Goal: Check status: Check status

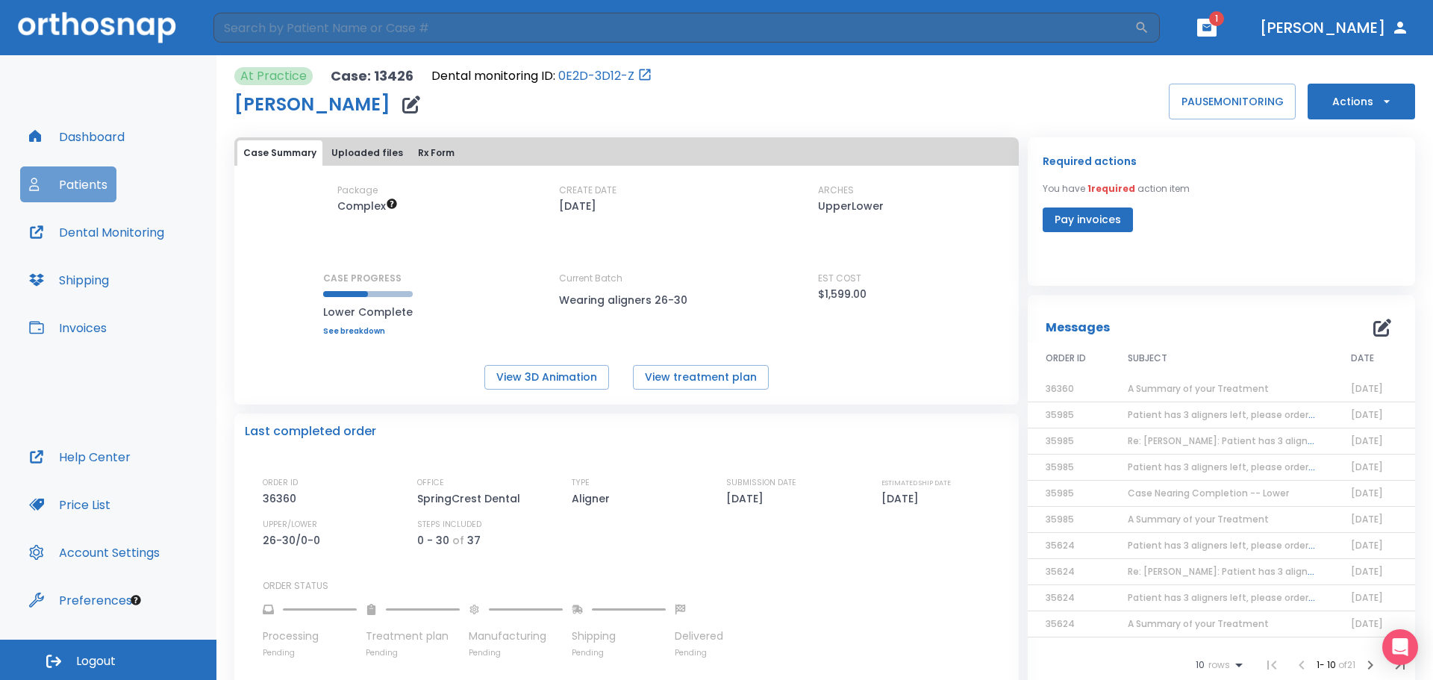
click at [79, 186] on button "Patients" at bounding box center [68, 184] width 96 height 36
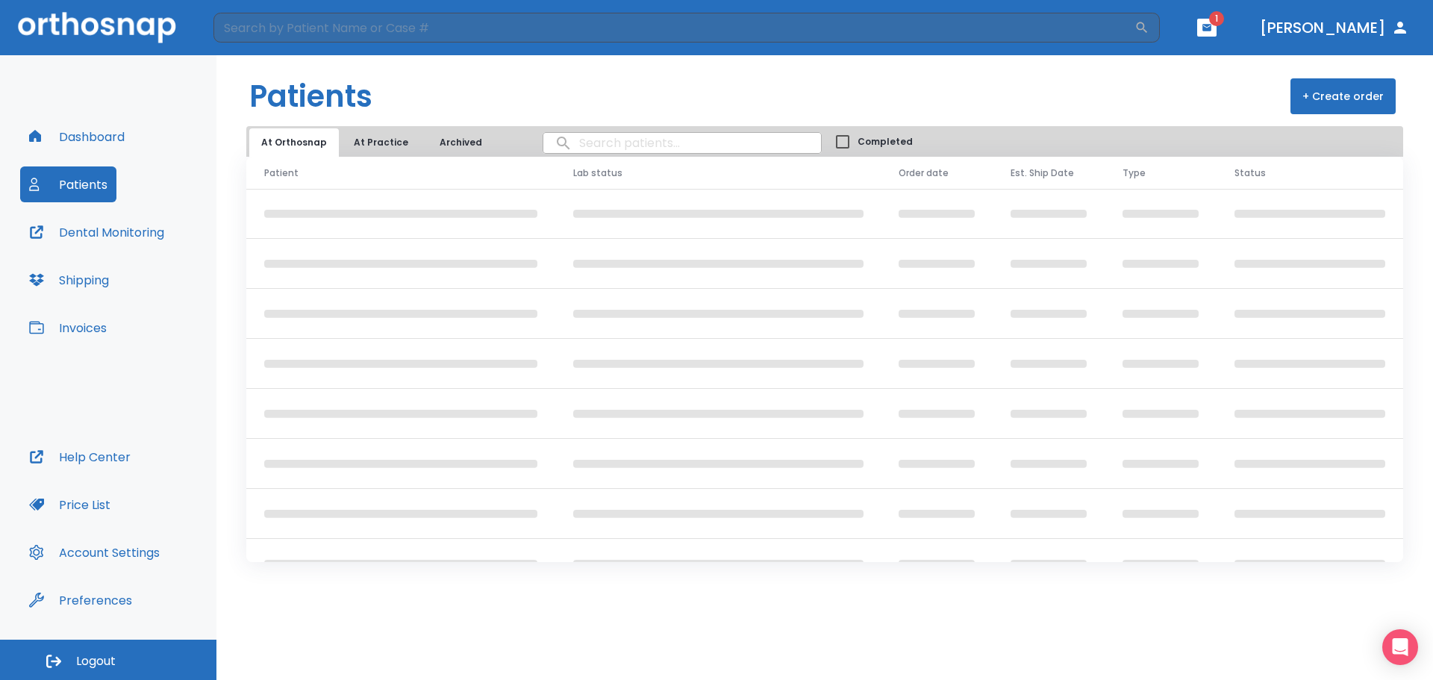
click at [629, 146] on input "search" at bounding box center [682, 142] width 278 height 29
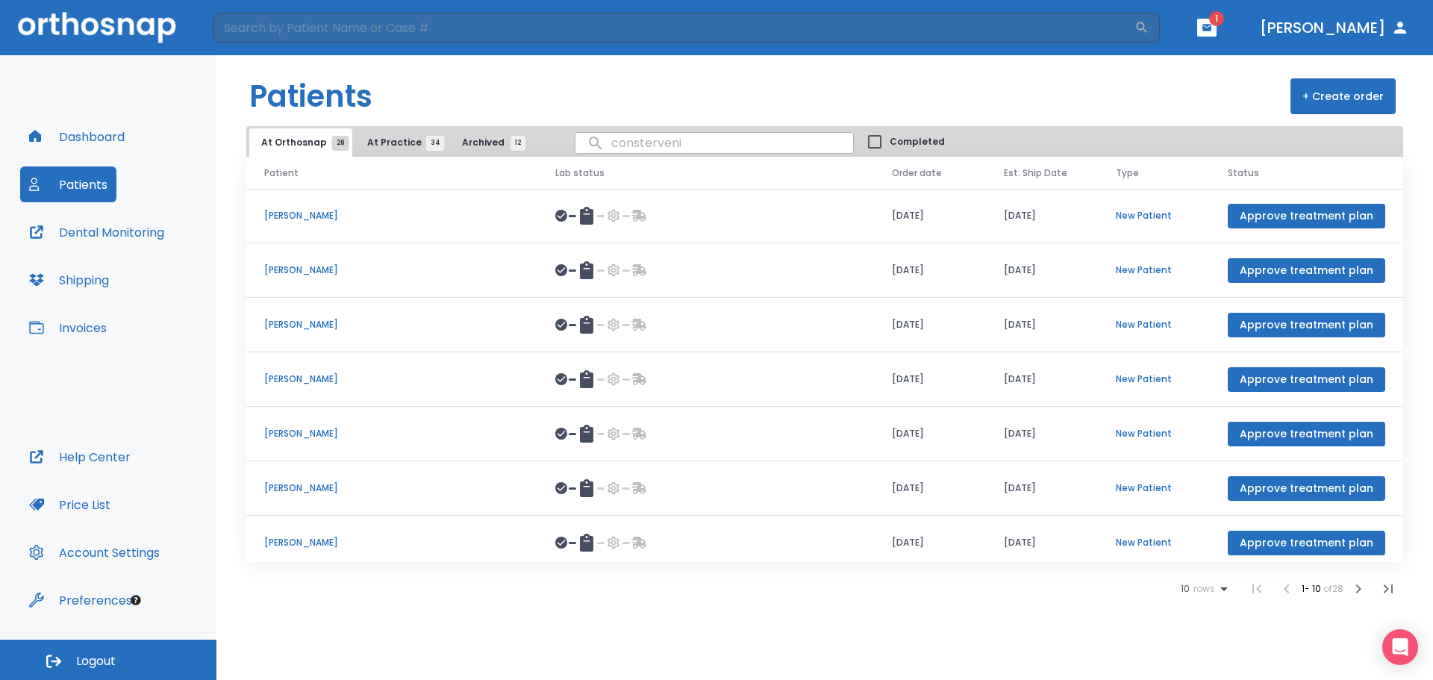
type input "constervenia"
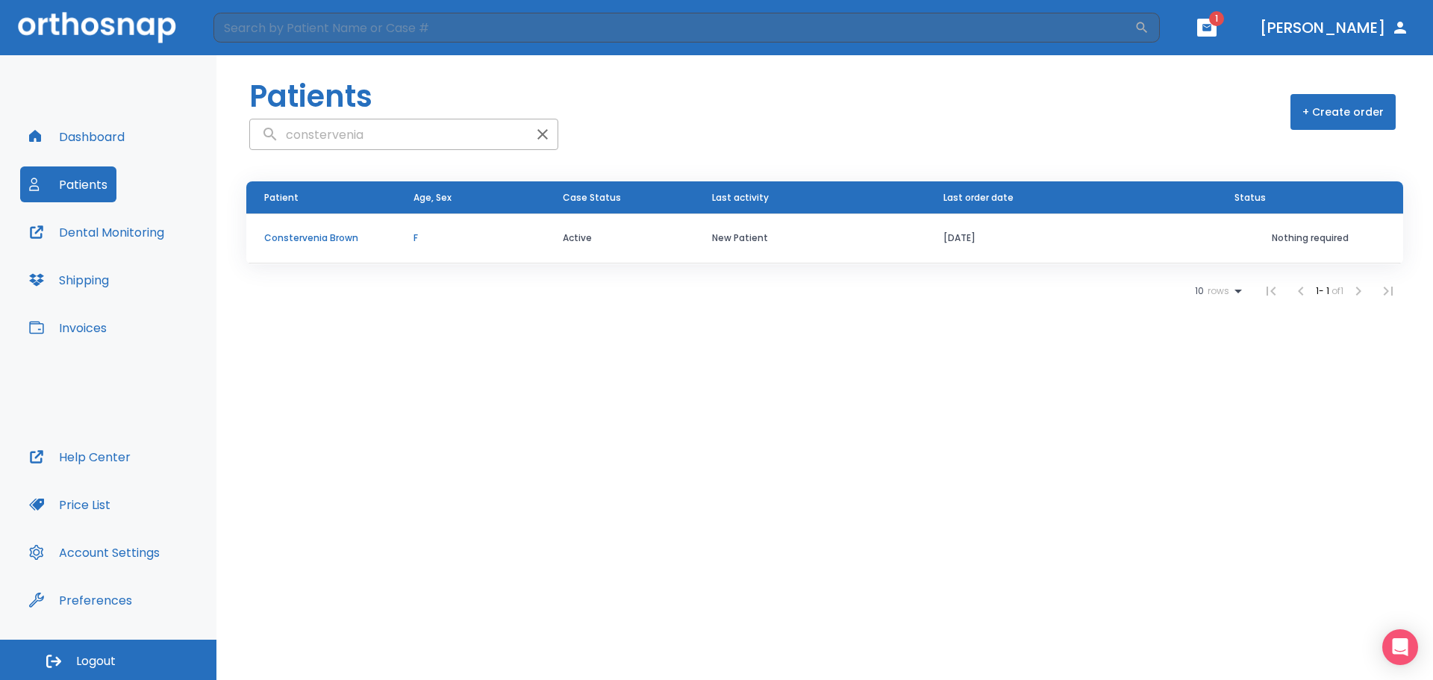
click at [330, 234] on p "Constervenia Brown" at bounding box center [320, 237] width 113 height 13
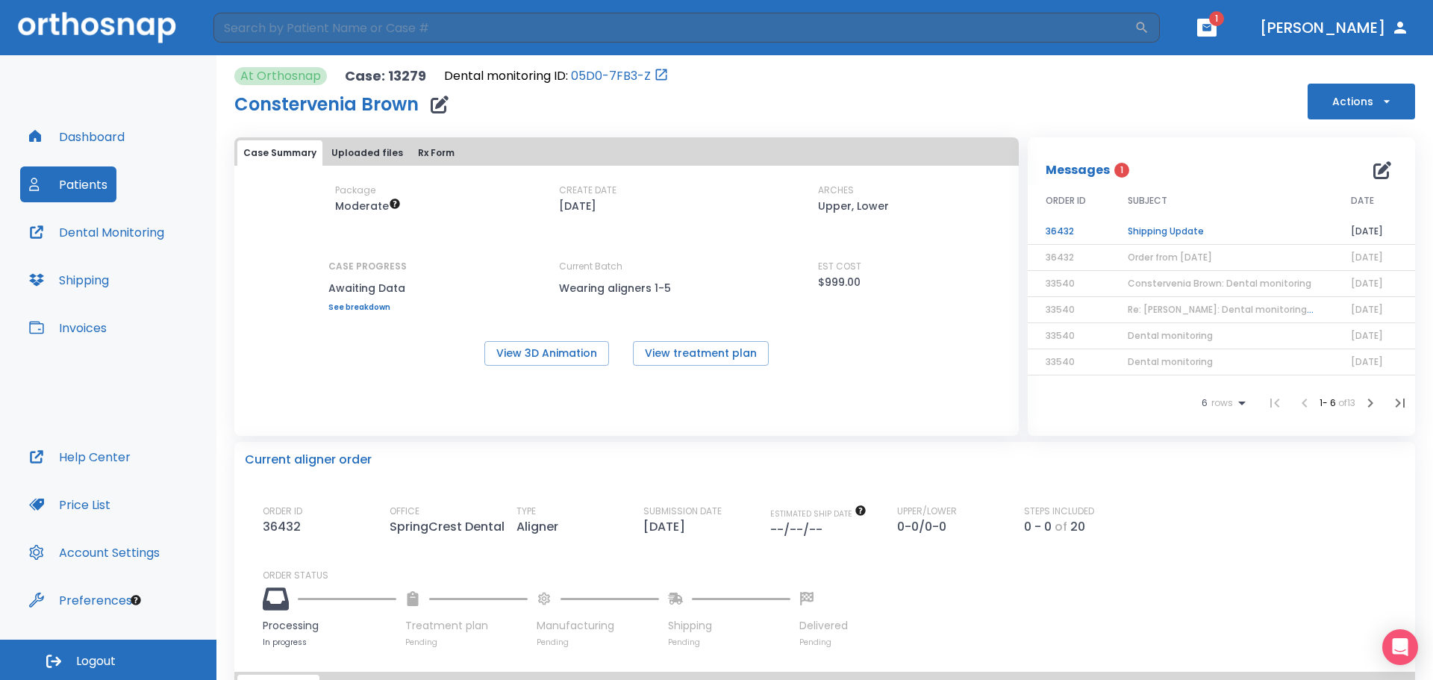
click at [1176, 227] on td "Shipping Update" at bounding box center [1221, 232] width 223 height 26
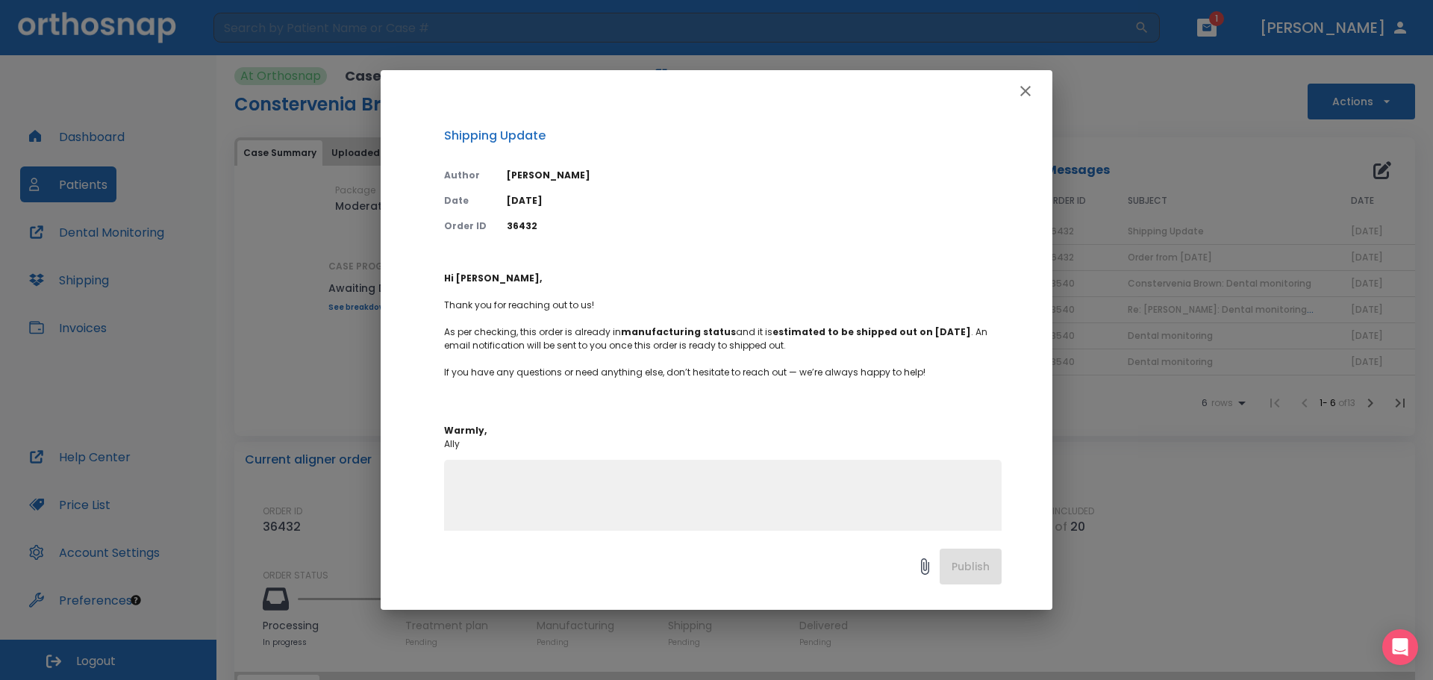
click at [1023, 91] on icon "button" at bounding box center [1026, 91] width 18 height 18
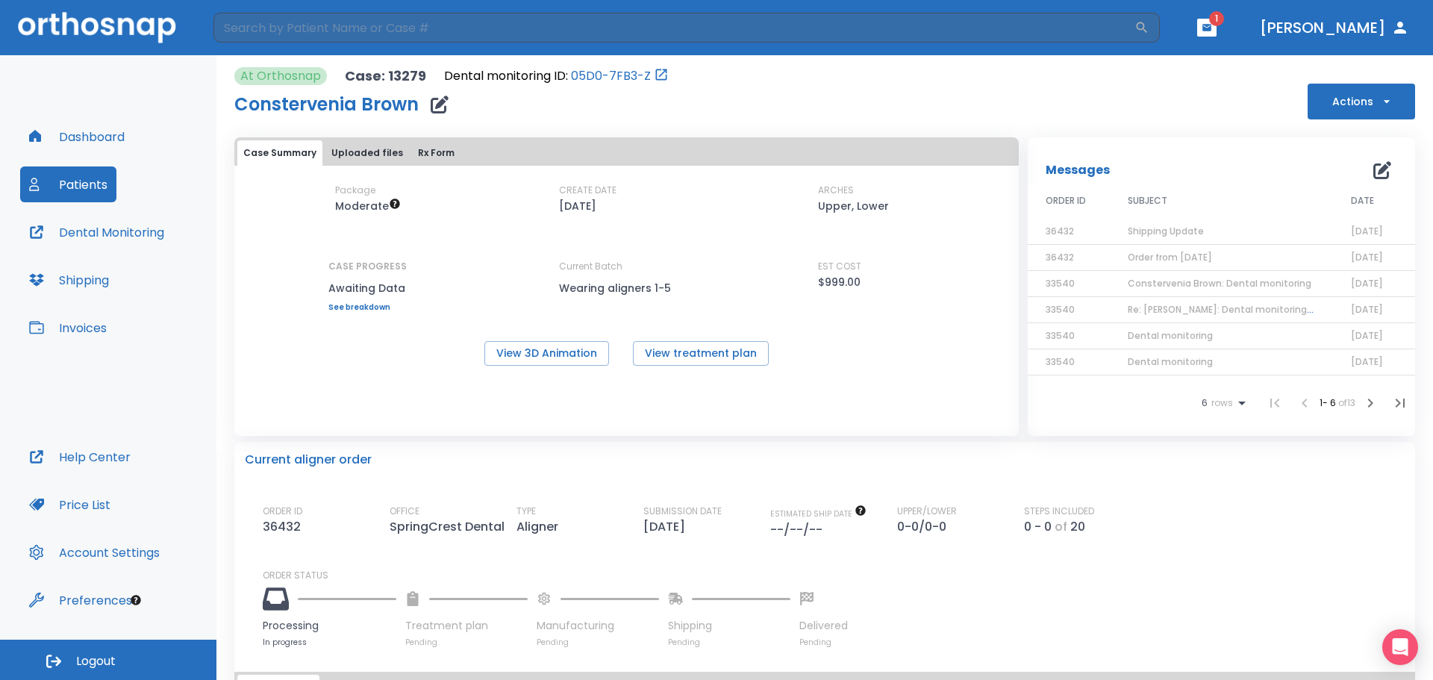
click at [1160, 255] on span "Order from [DATE]" at bounding box center [1170, 257] width 84 height 13
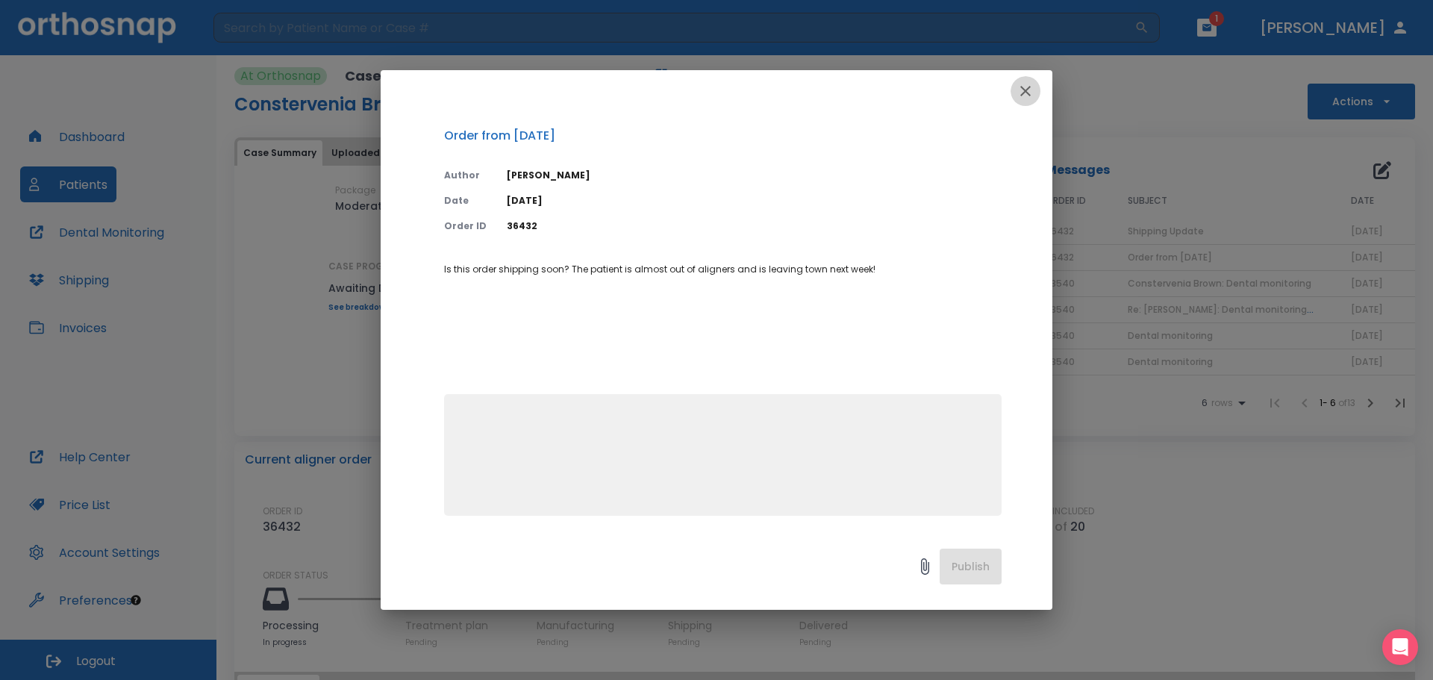
click at [1029, 85] on icon "button" at bounding box center [1026, 91] width 18 height 18
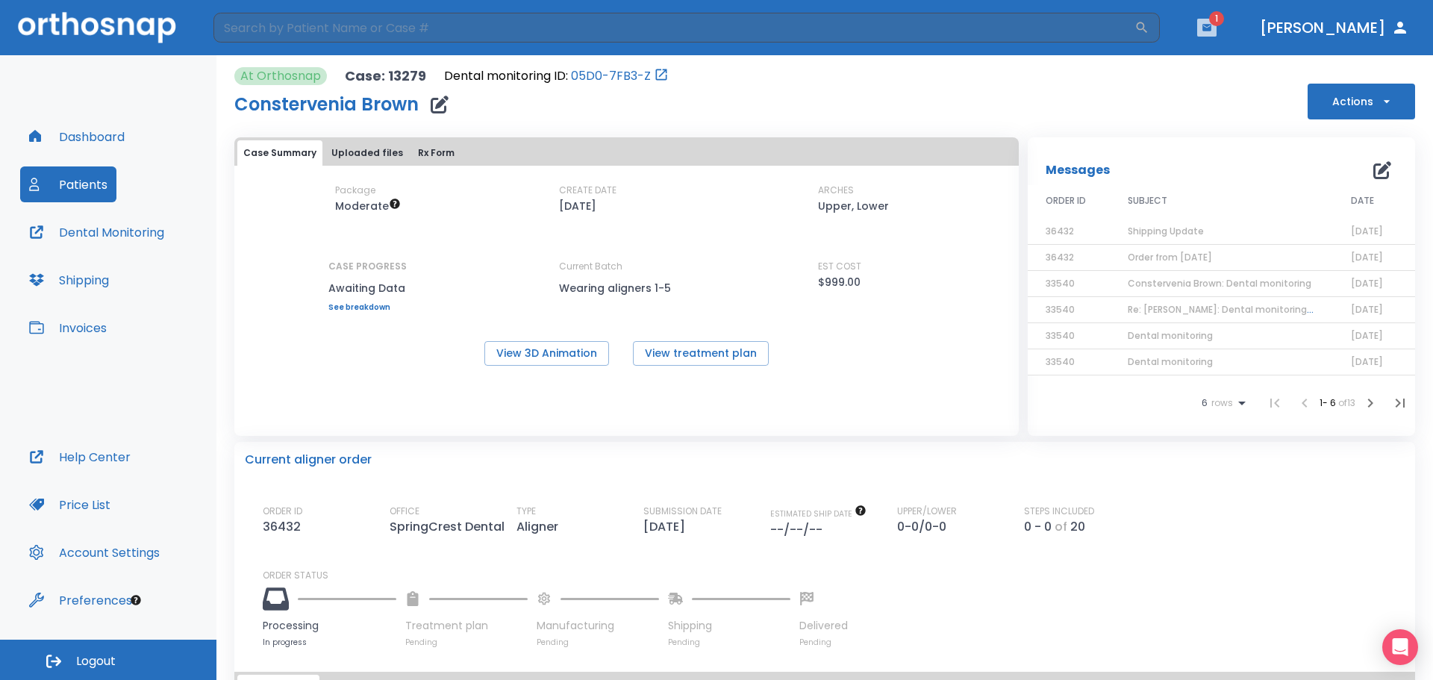
click at [1212, 31] on icon "button" at bounding box center [1207, 27] width 10 height 10
click at [1232, 63] on span "5" at bounding box center [1247, 62] width 31 height 21
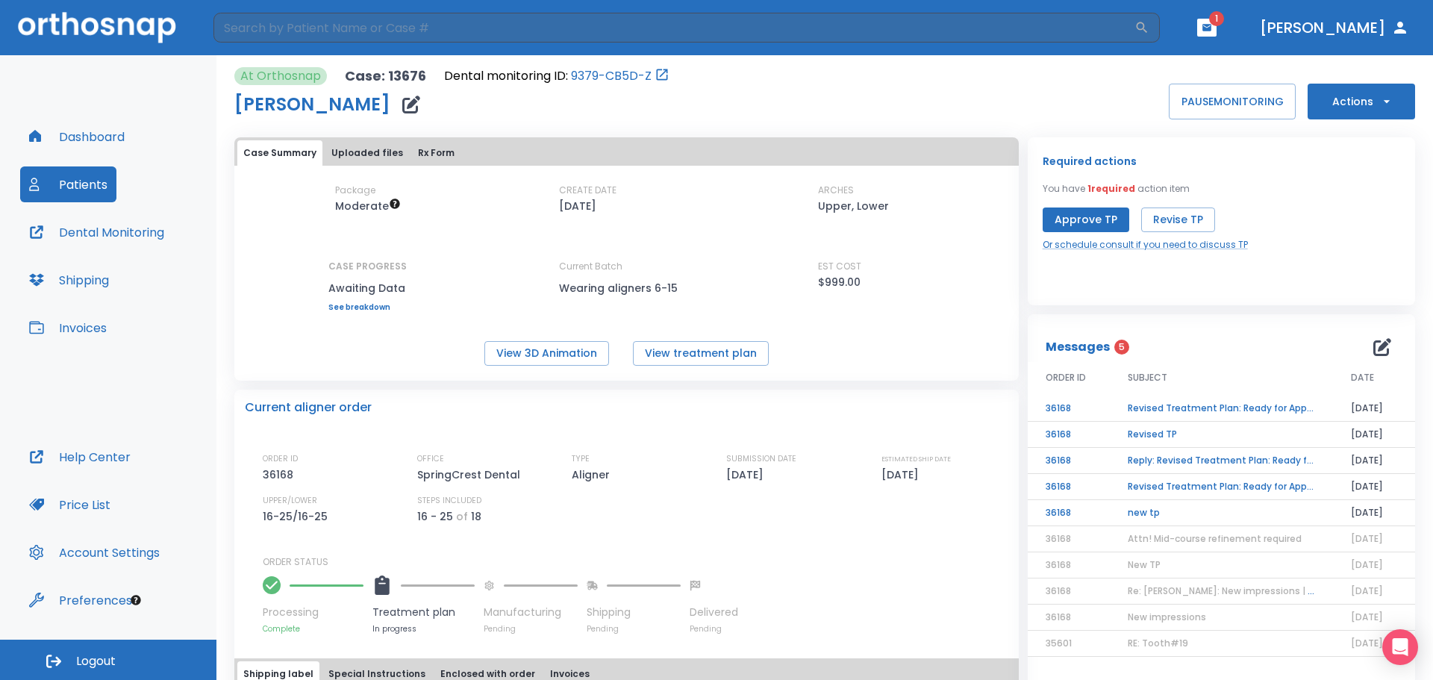
click at [1201, 415] on td "Revised Treatment Plan: Ready for Approval" at bounding box center [1221, 409] width 223 height 26
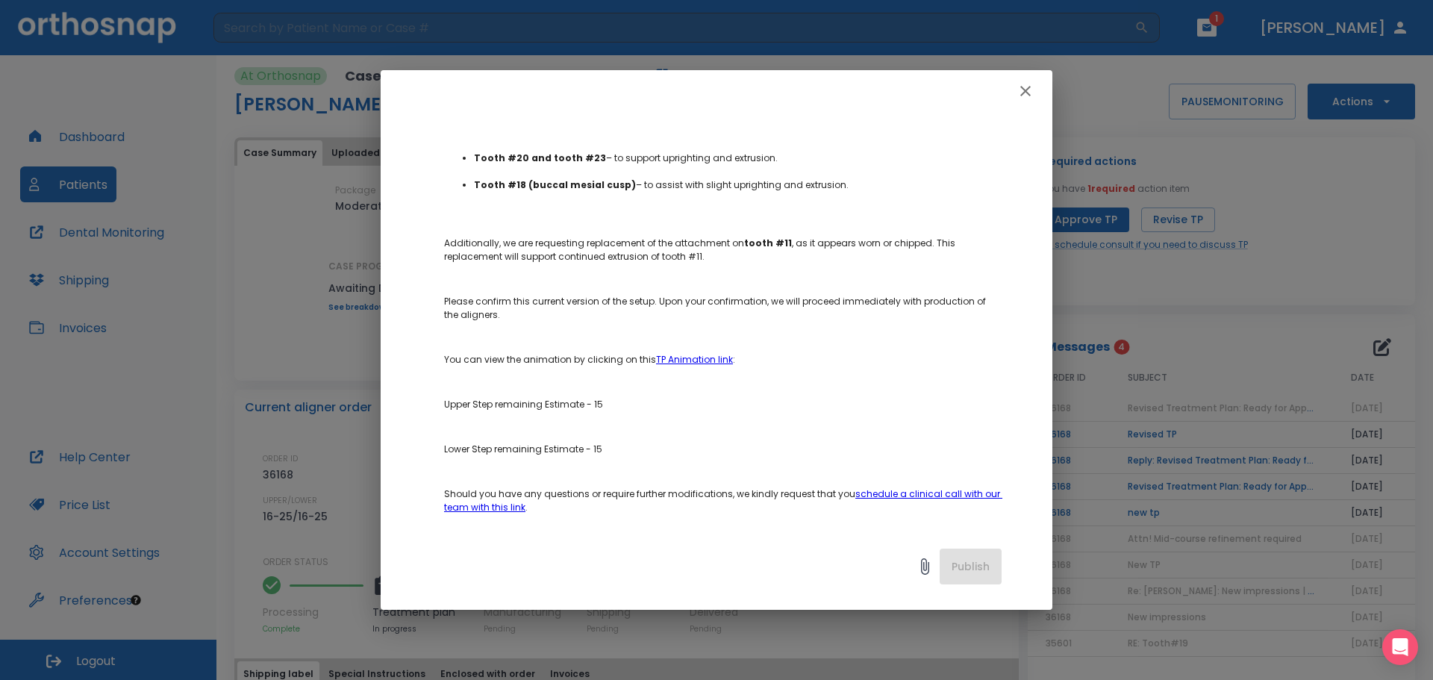
scroll to position [372, 0]
click at [1020, 84] on icon "button" at bounding box center [1026, 91] width 18 height 18
